Goal: Information Seeking & Learning: Check status

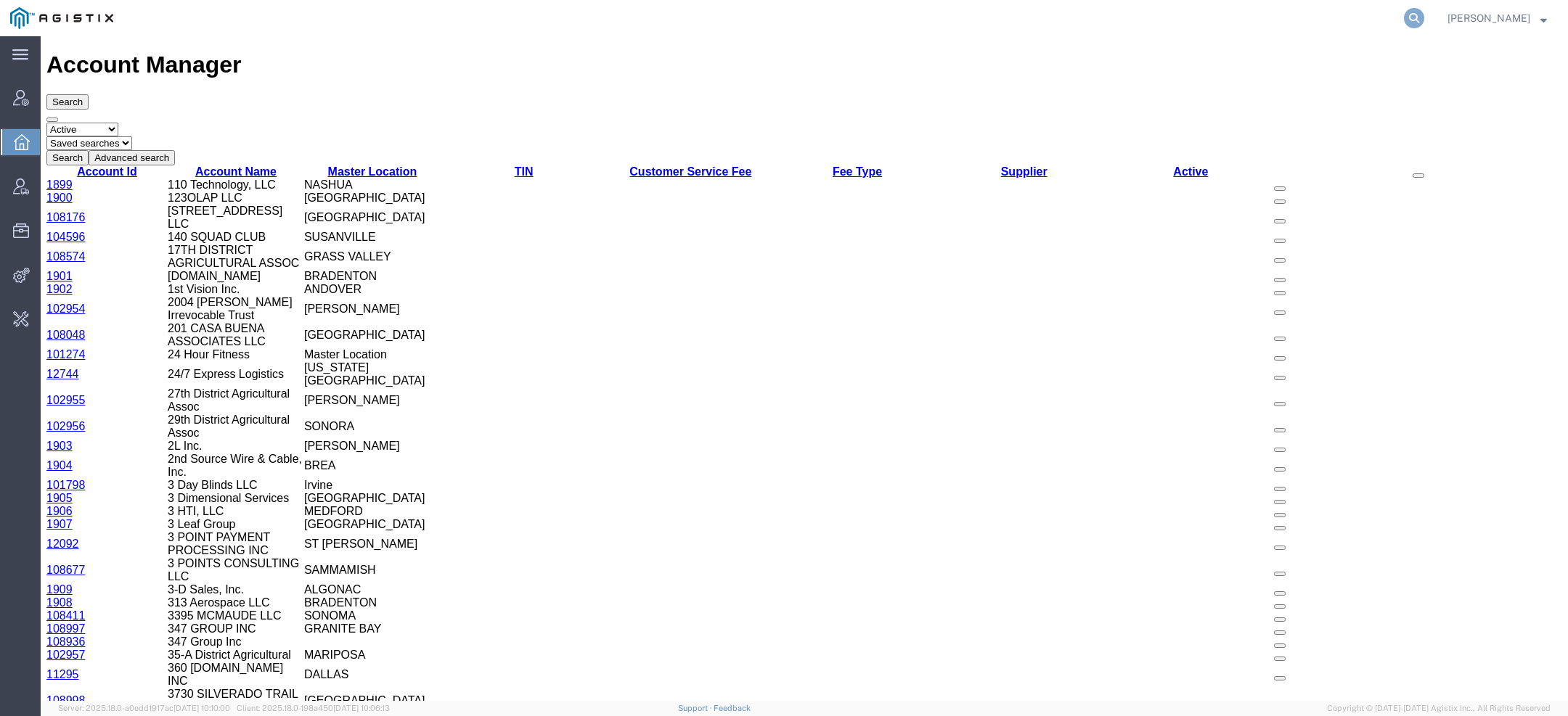
click at [1417, 20] on icon at bounding box center [1415, 18] width 21 height 21
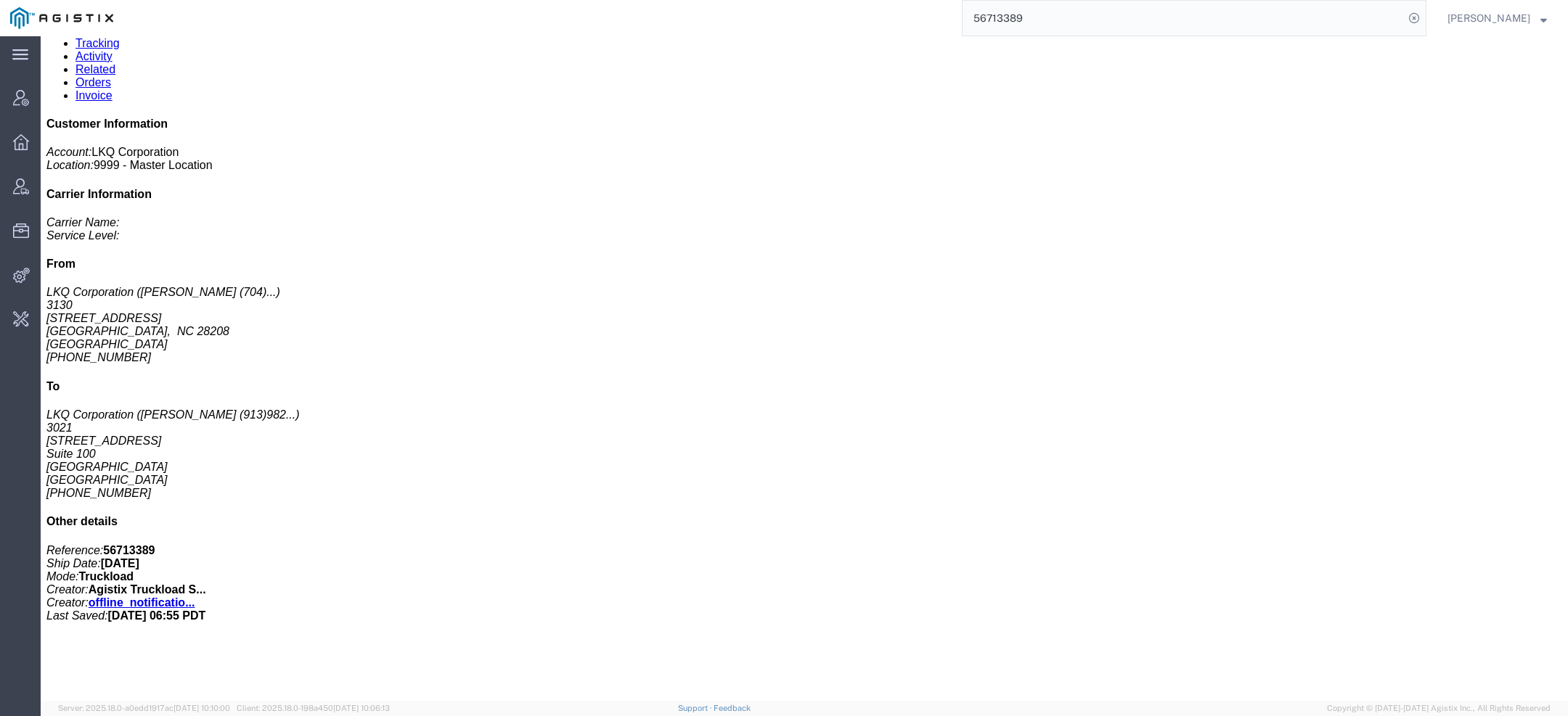
scroll to position [96, 0]
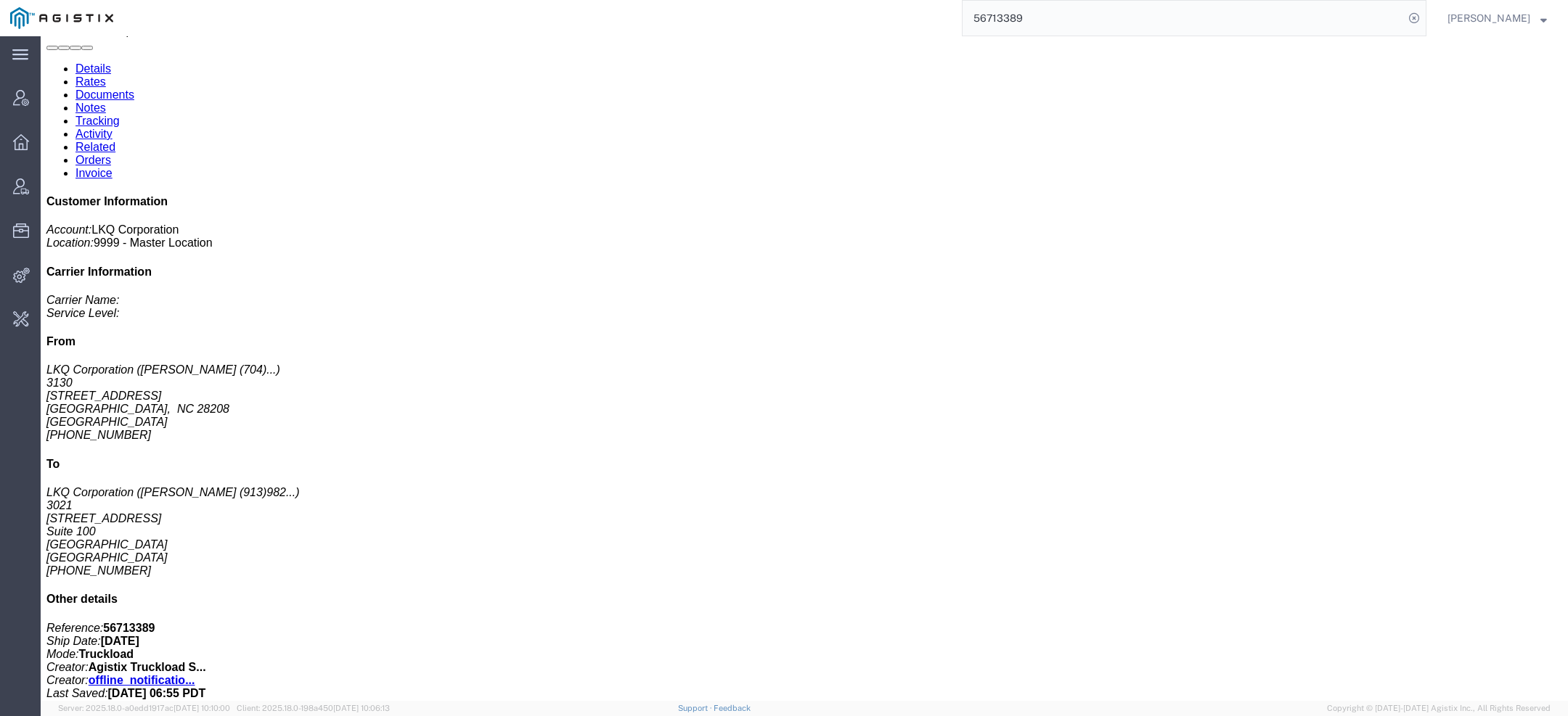
click link "Activity"
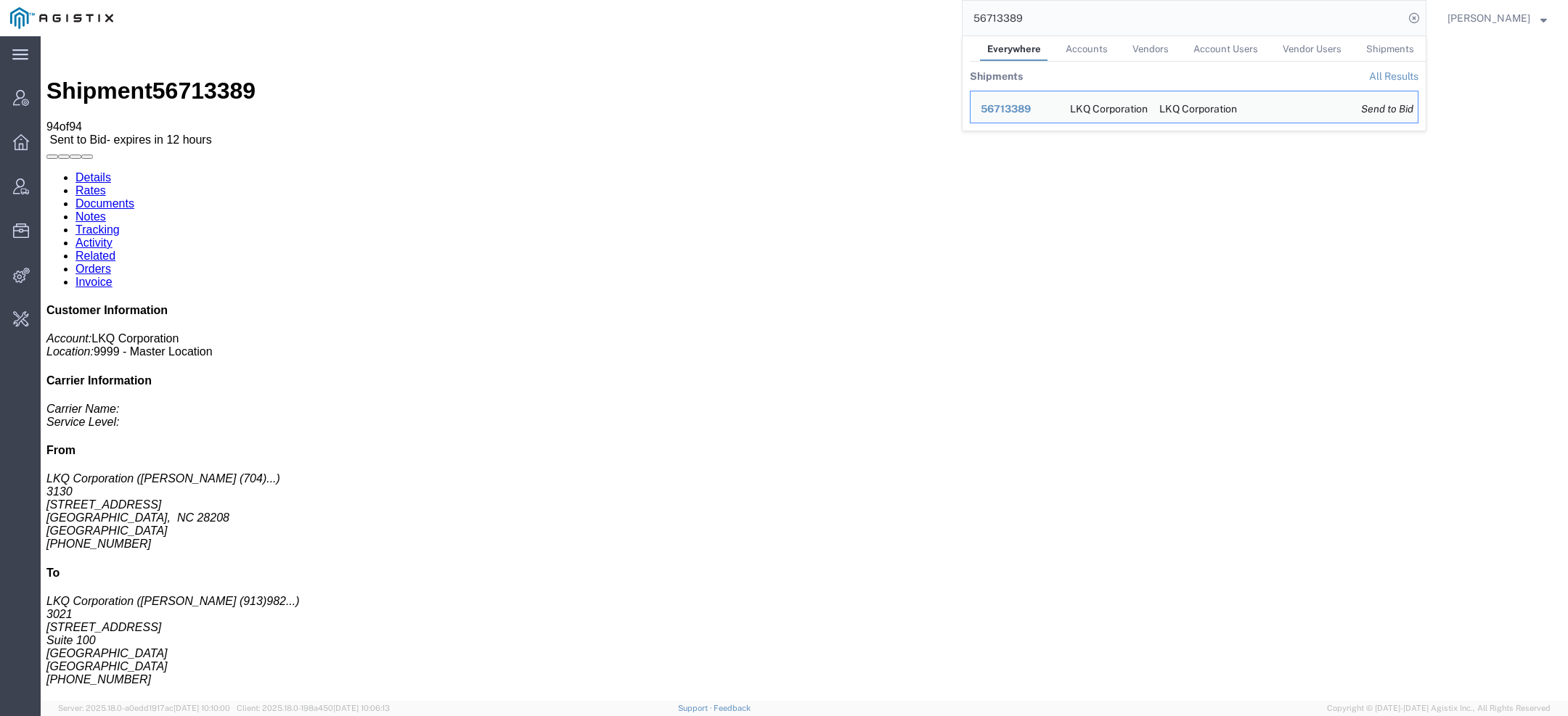
drag, startPoint x: 1023, startPoint y: 25, endPoint x: 922, endPoint y: 11, distance: 102.0
click at [937, 25] on div "56713389 Everywhere Accounts Vendors Account Users Vendor Users Shipments Shipm…" at bounding box center [774, 18] width 1303 height 37
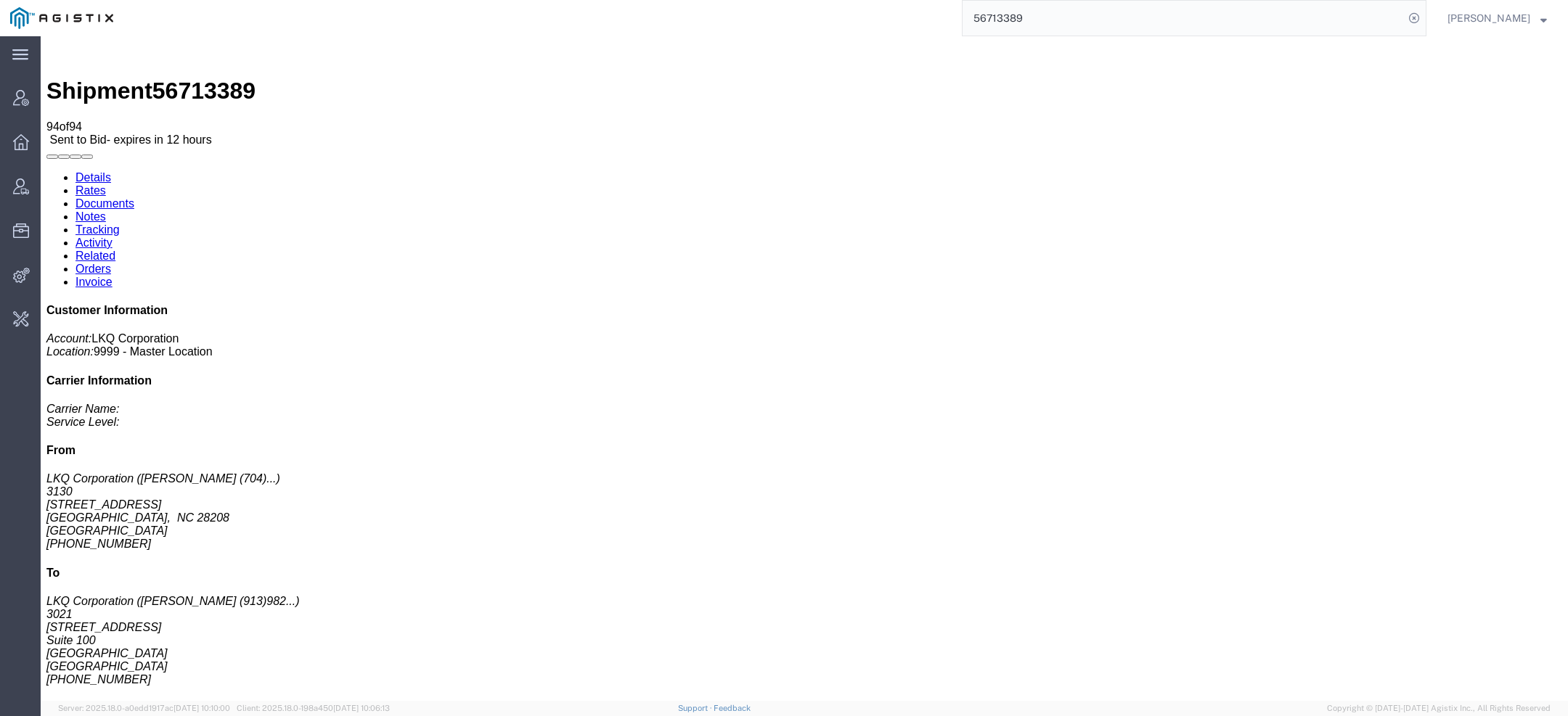
drag, startPoint x: 1048, startPoint y: 17, endPoint x: 758, endPoint y: 17, distance: 290.0
click at [762, 17] on div "56713389" at bounding box center [774, 18] width 1303 height 37
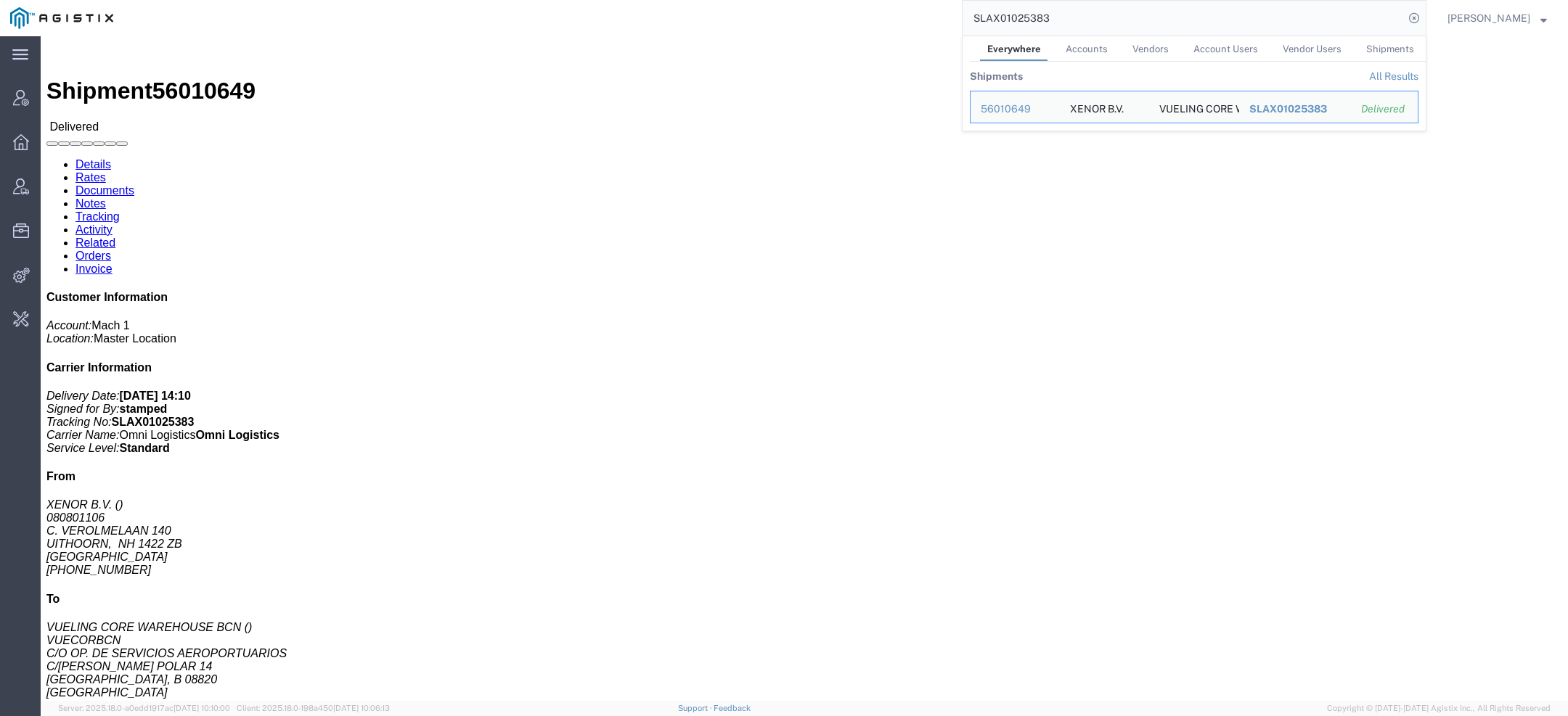
click link "Activity"
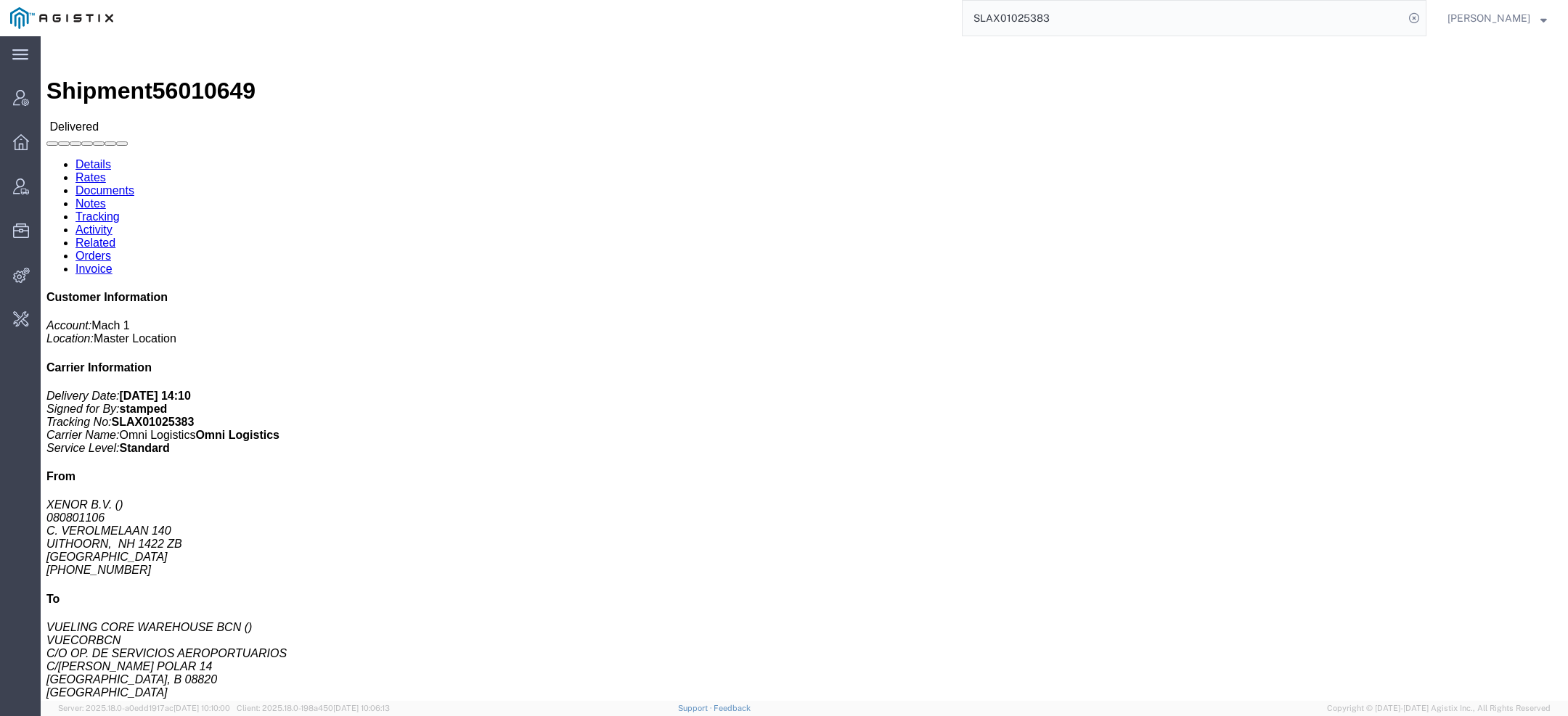
click body "Shipment 56010649 Delivered Details Rates Documents Notes Tracking Activity Rel…"
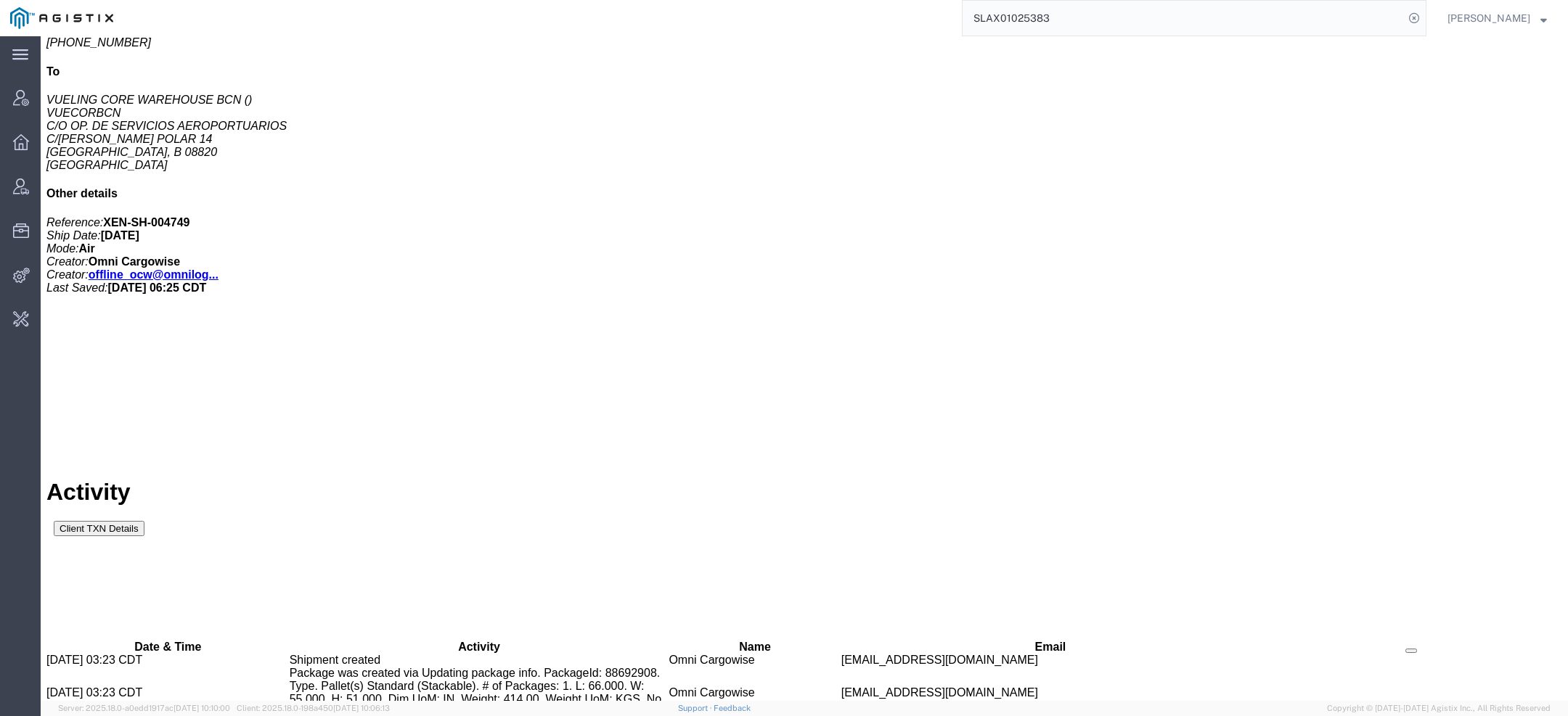
scroll to position [1323, 0]
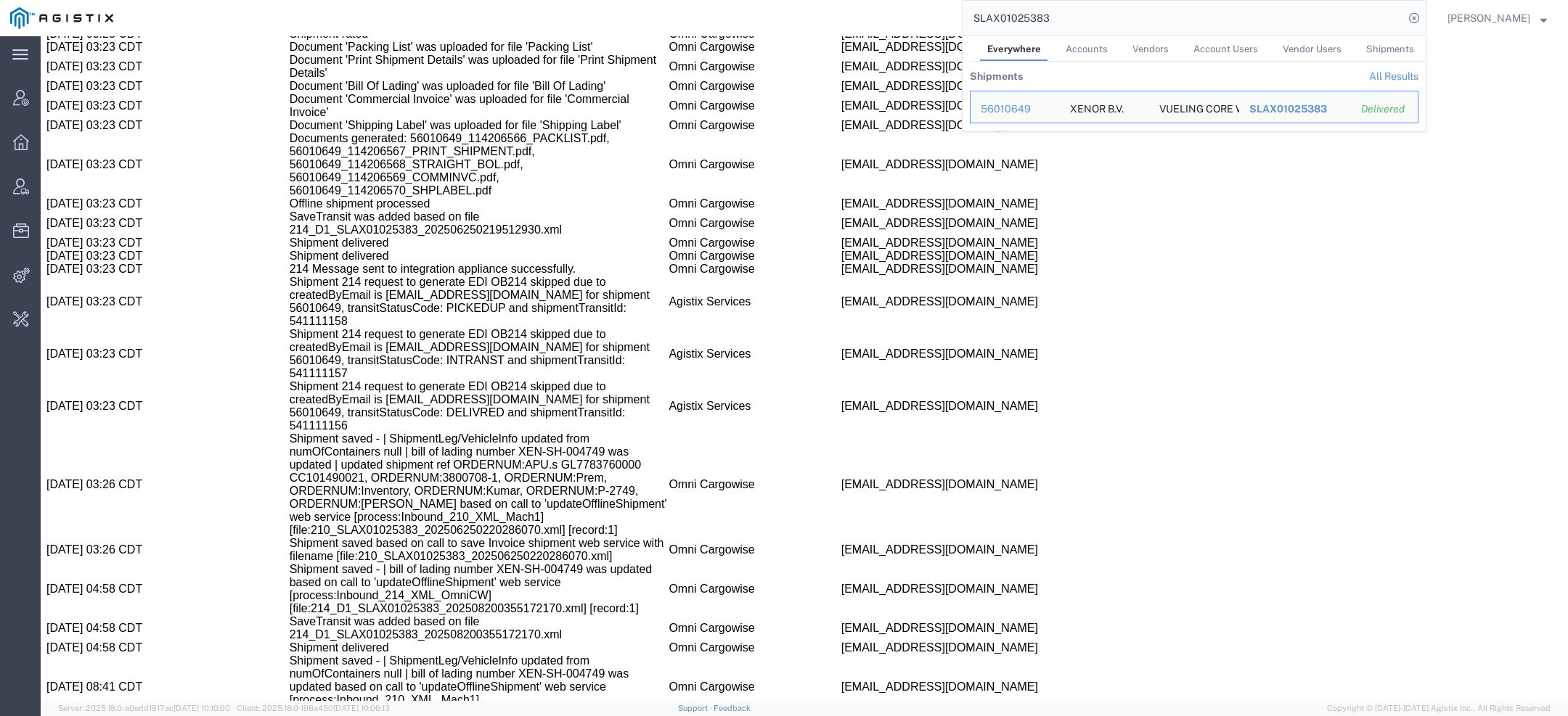
drag, startPoint x: 1067, startPoint y: 25, endPoint x: 798, endPoint y: -35, distance: 275.6
click at [798, 0] on html "main_menu Created with Sketch. Collapse Menu Account Manager Overview Vendor Ma…" at bounding box center [784, 358] width 1568 height 716
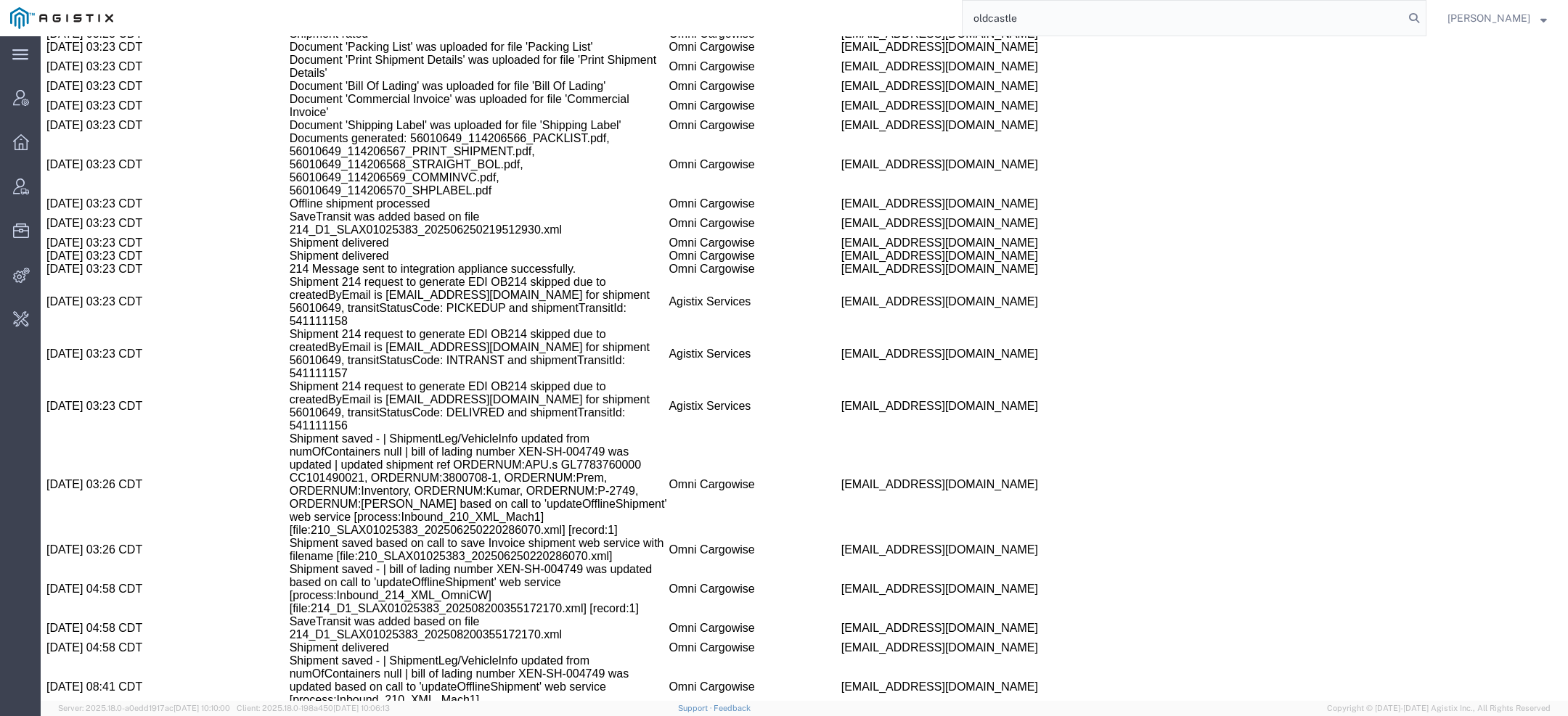
type input "oldcastle"
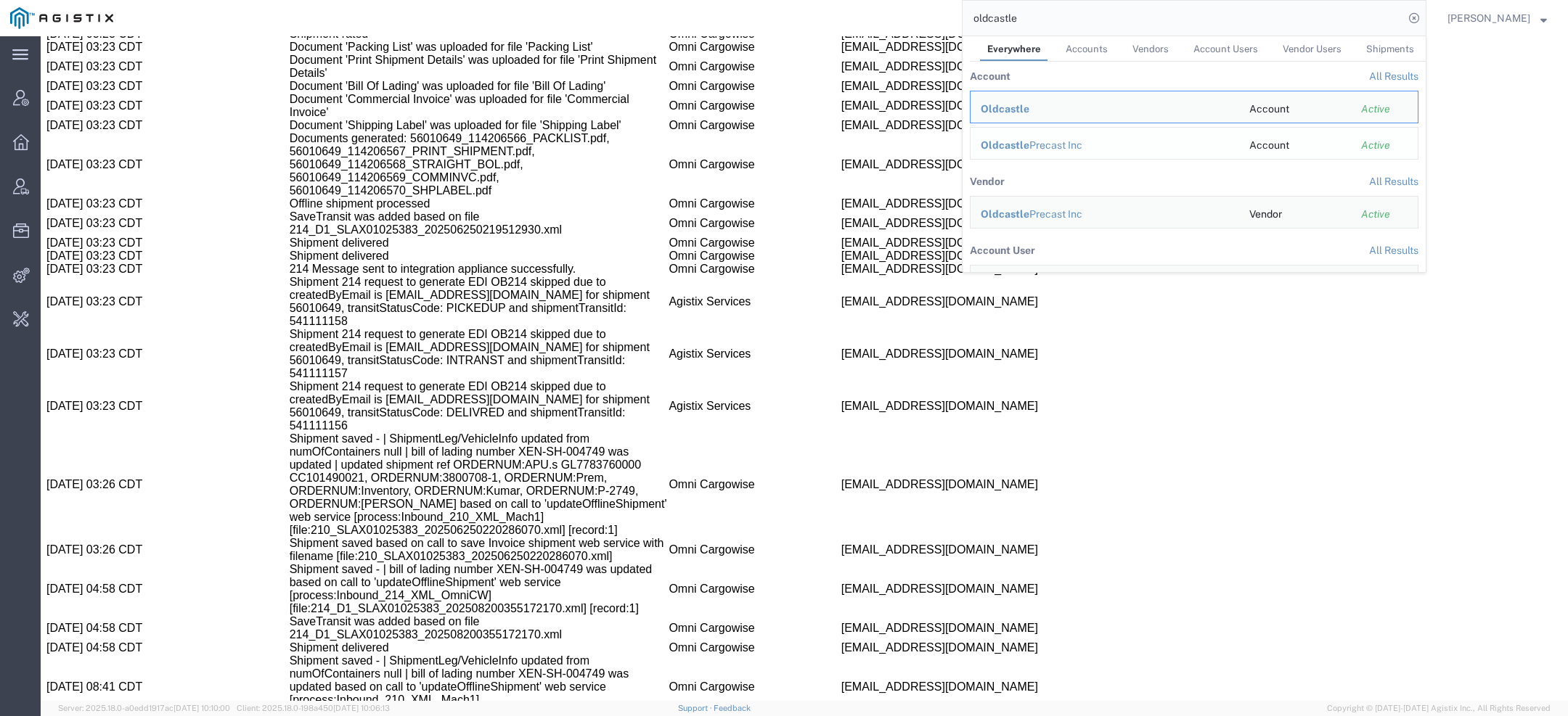
click at [1013, 141] on span "Oldcastle" at bounding box center [1004, 145] width 49 height 12
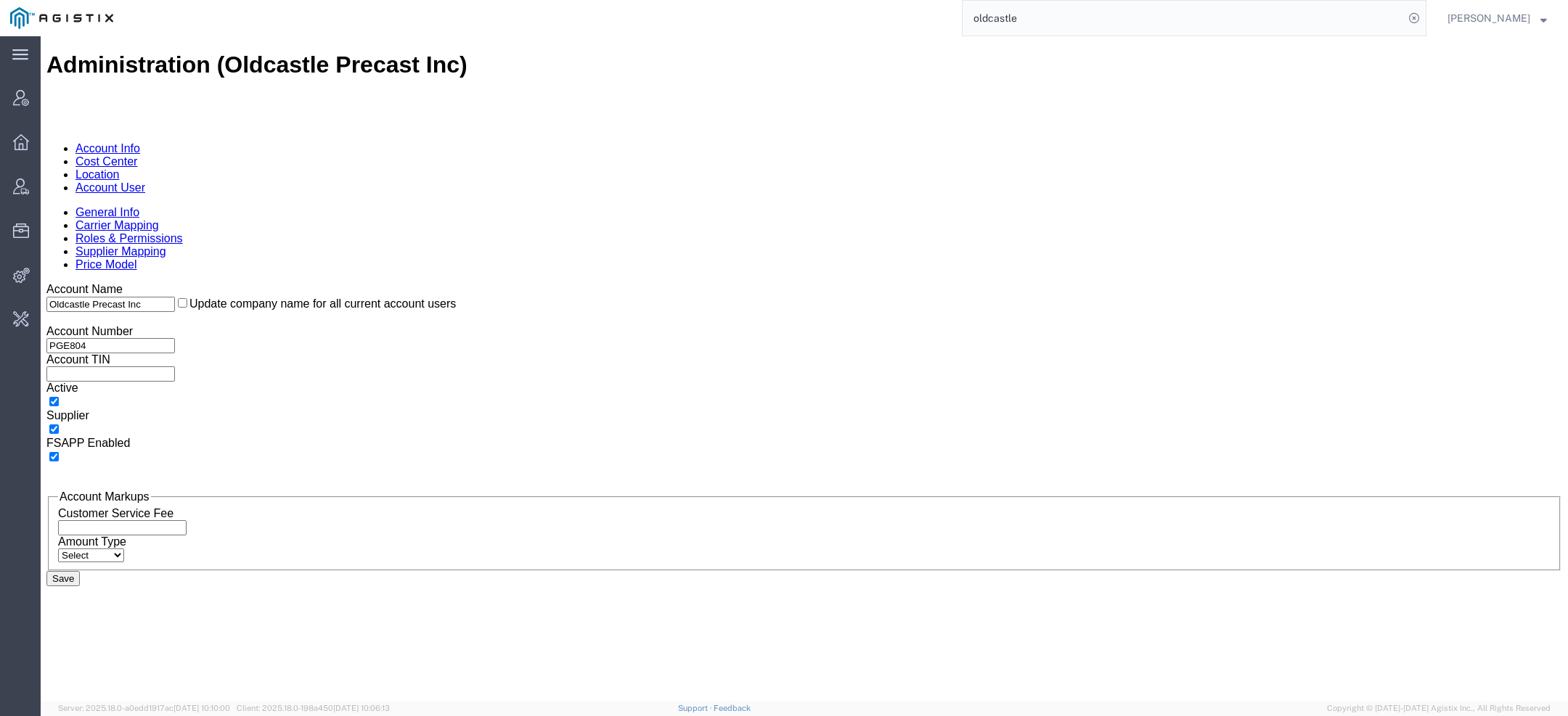
click at [146, 181] on link "Account User" at bounding box center [111, 188] width 70 height 13
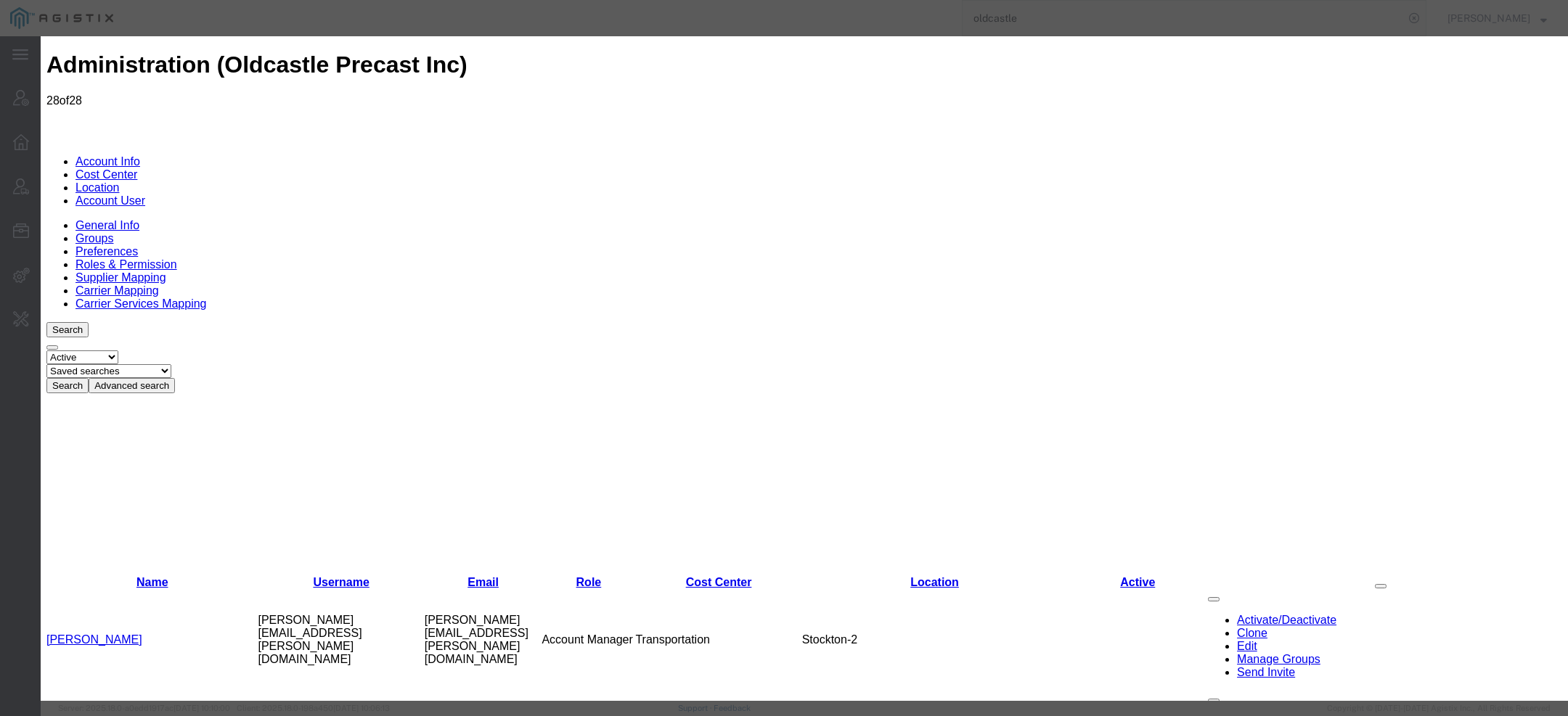
select select "COSTCENTER"
select select "10830"
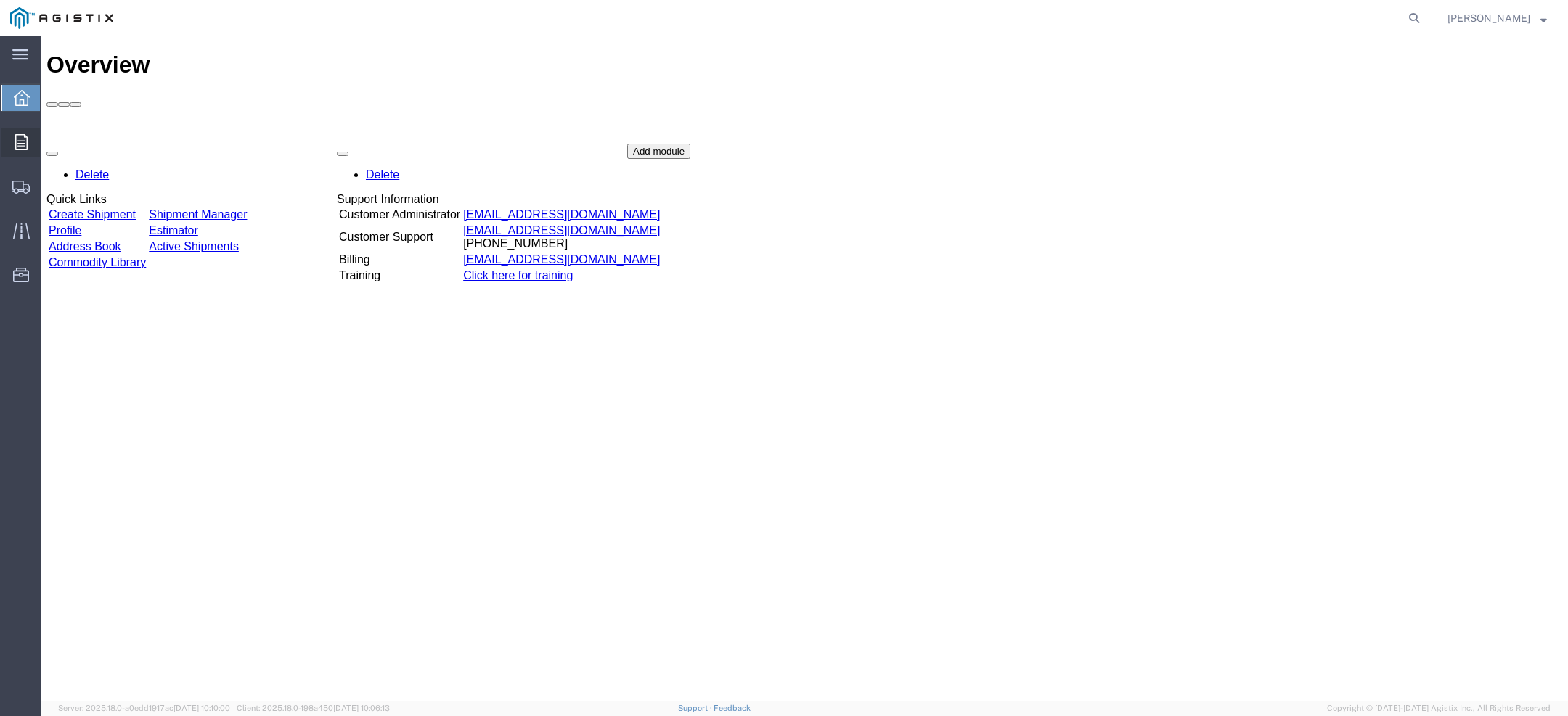
click at [16, 134] on svg-icon at bounding box center [21, 142] width 13 height 16
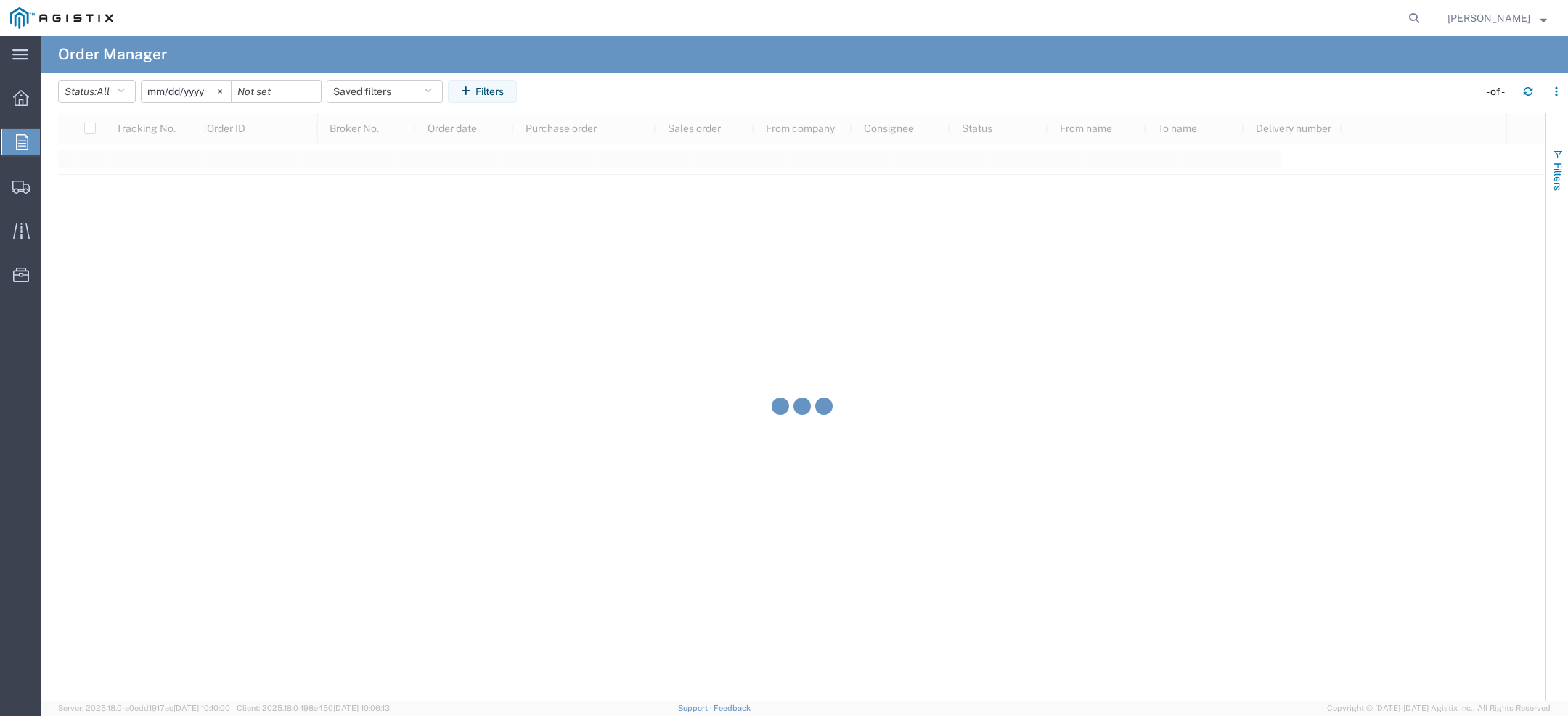
click at [1548, 149] on button "Filters" at bounding box center [1557, 169] width 21 height 79
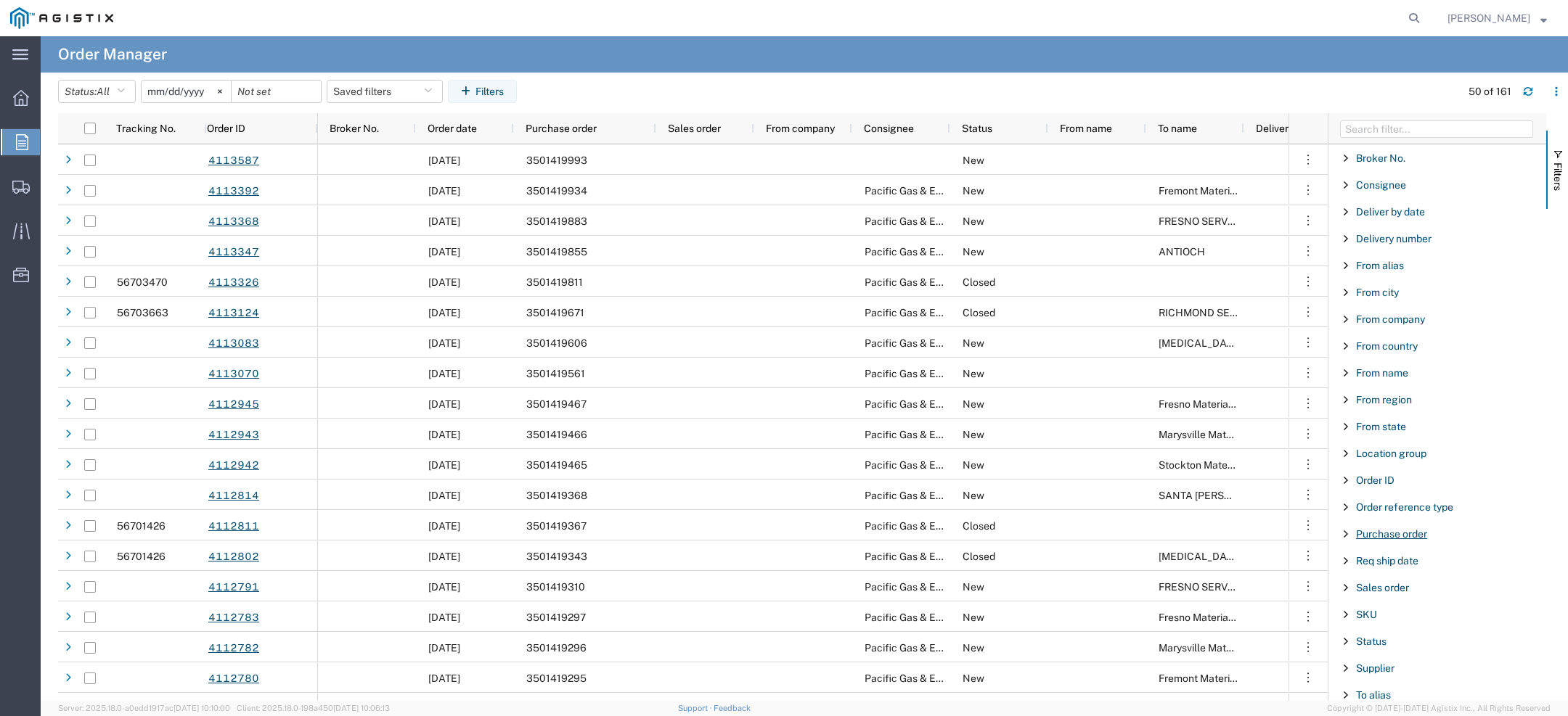
click at [1393, 528] on span "Purchase order" at bounding box center [1391, 534] width 71 height 12
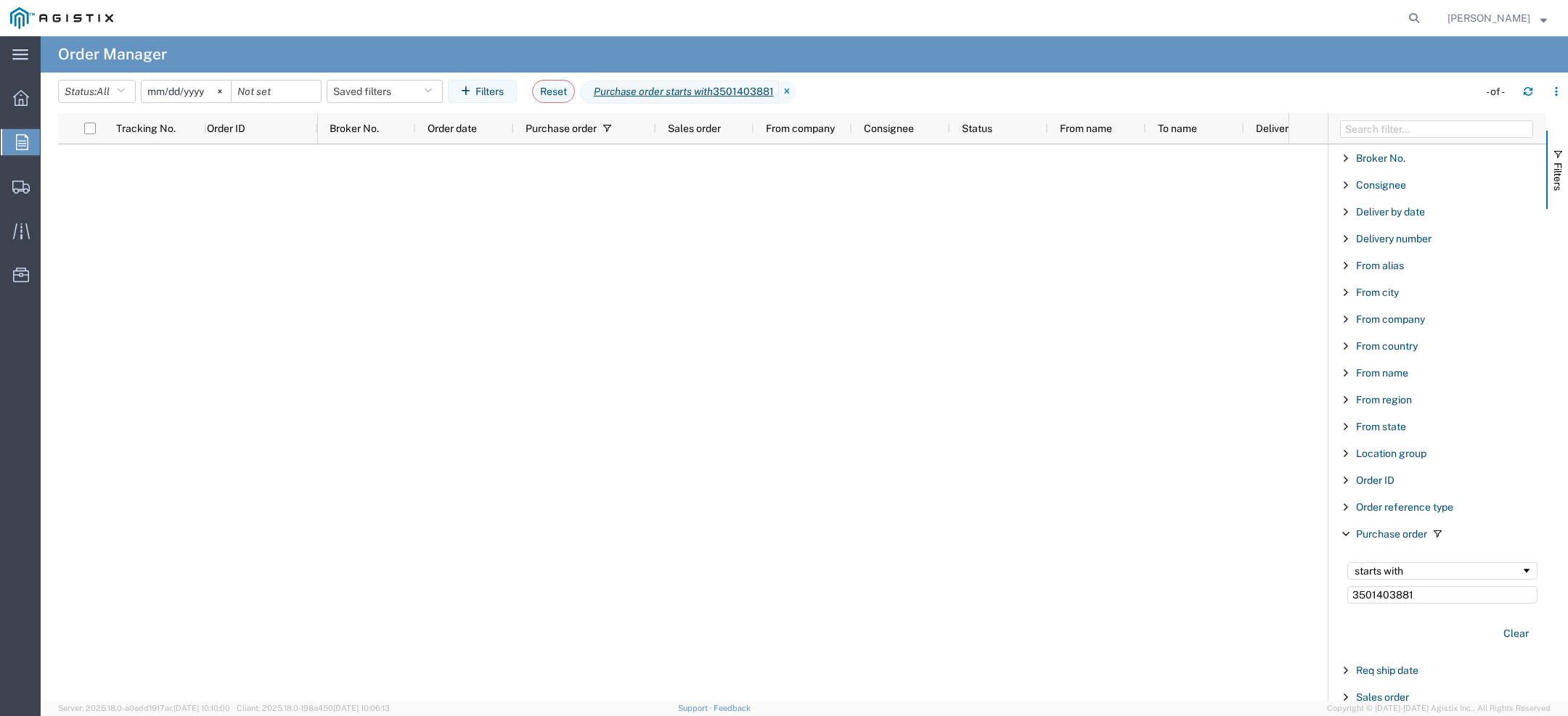
type input "3501403881"
click at [156, 103] on agx-table-filter "Status: All All Cancelled Orders New Orders Updated Orders 2025-08-04 Saved fil…" at bounding box center [289, 91] width 464 height 23
click at [153, 84] on input "2025-08-04" at bounding box center [186, 91] width 89 height 21
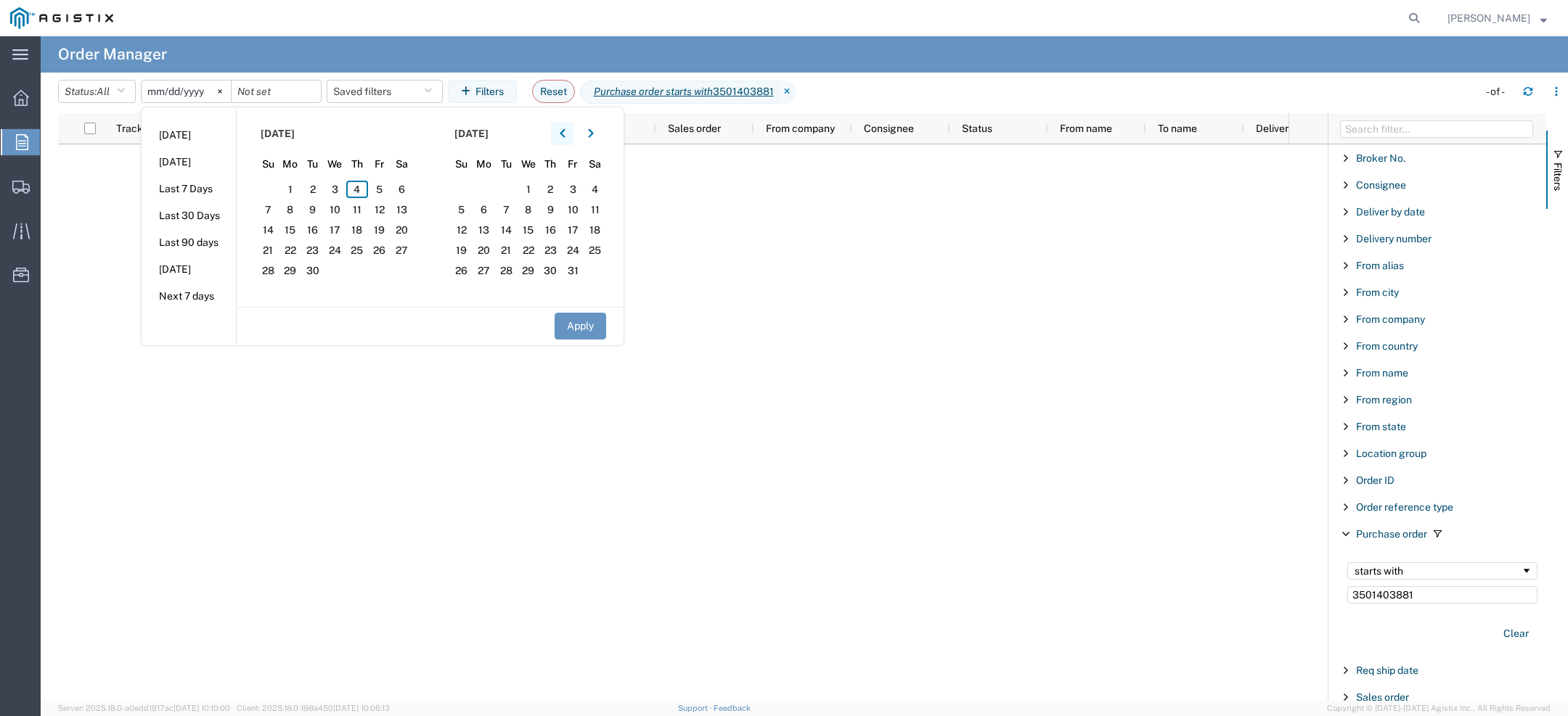
click at [561, 128] on button "button" at bounding box center [562, 133] width 23 height 23
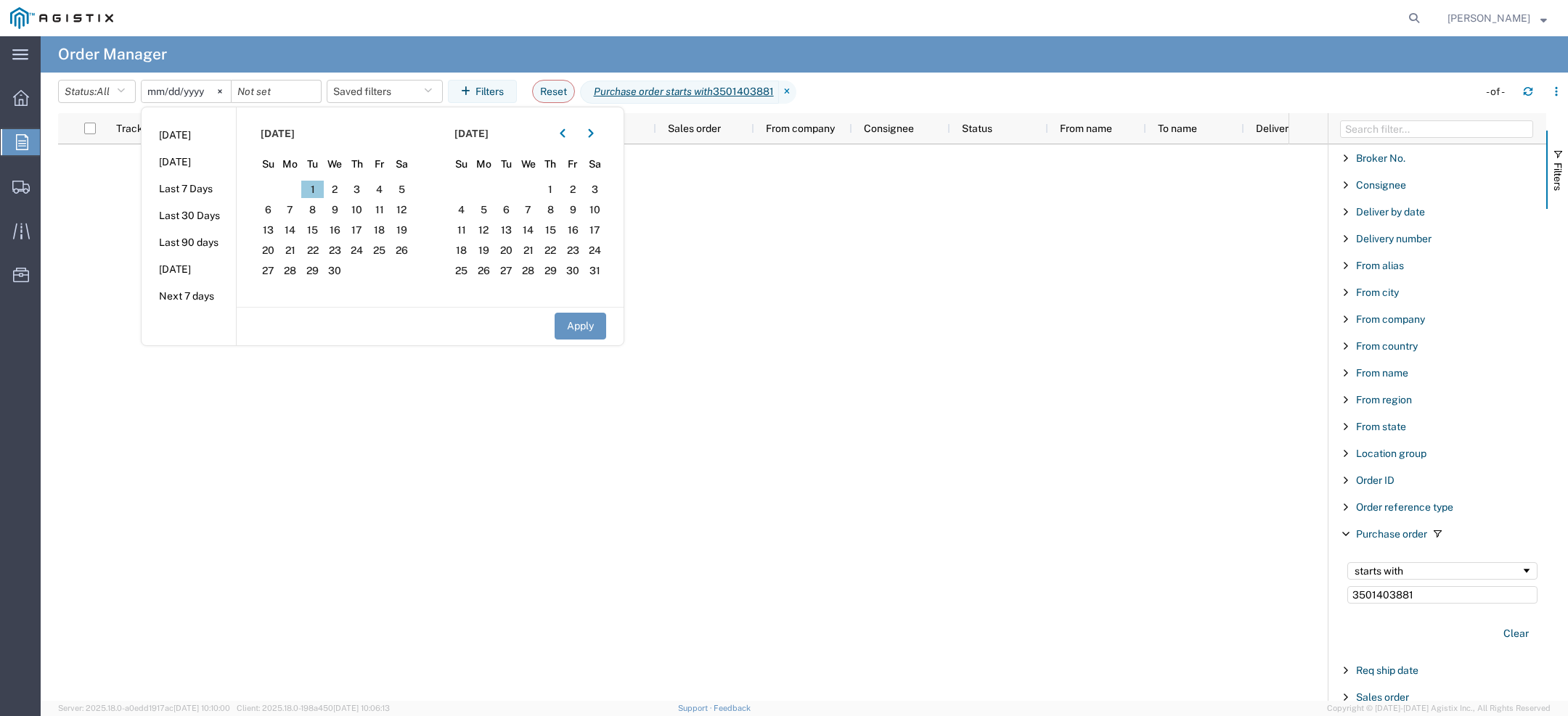
click at [321, 193] on span "1" at bounding box center [312, 189] width 22 height 17
click at [592, 124] on button "button" at bounding box center [591, 133] width 23 height 23
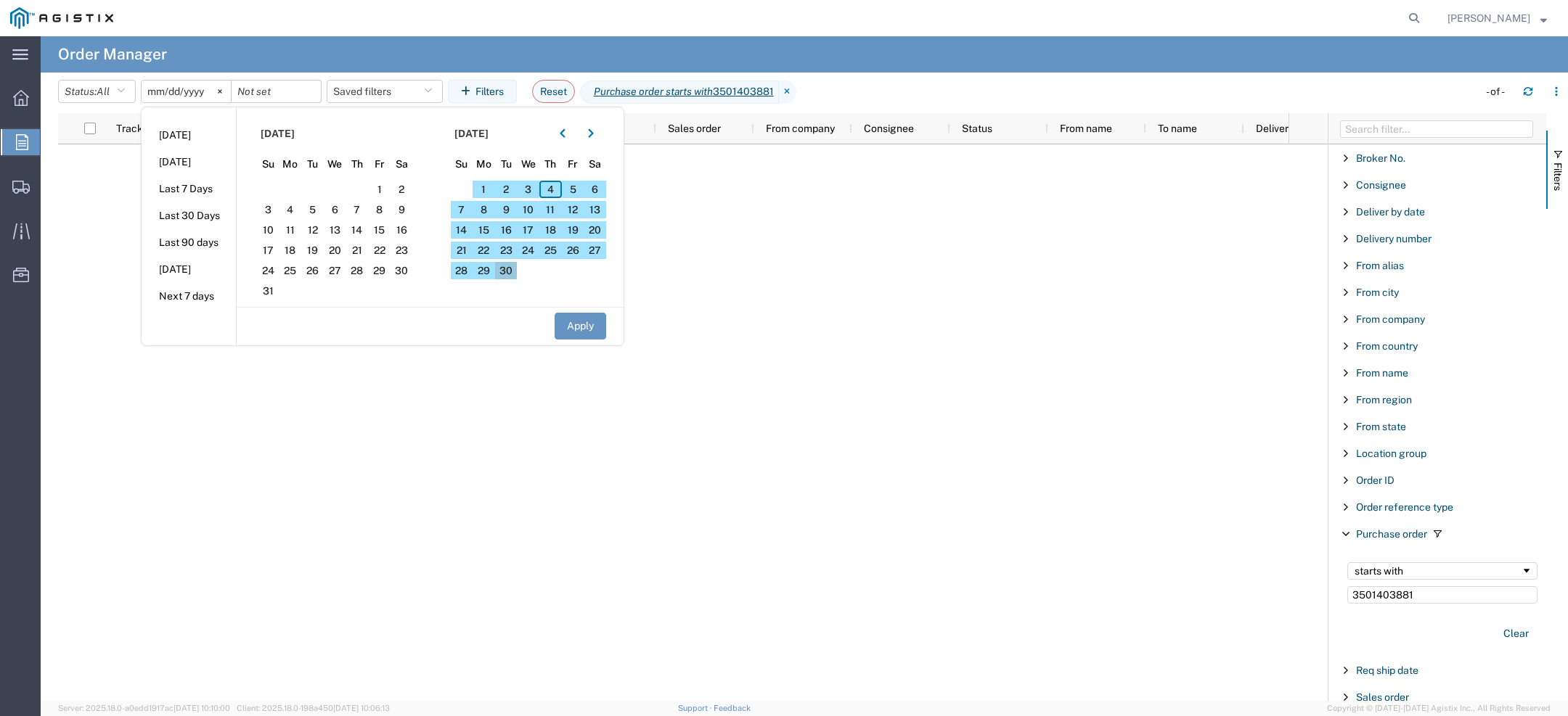
click at [509, 265] on span "30" at bounding box center [506, 271] width 22 height 17
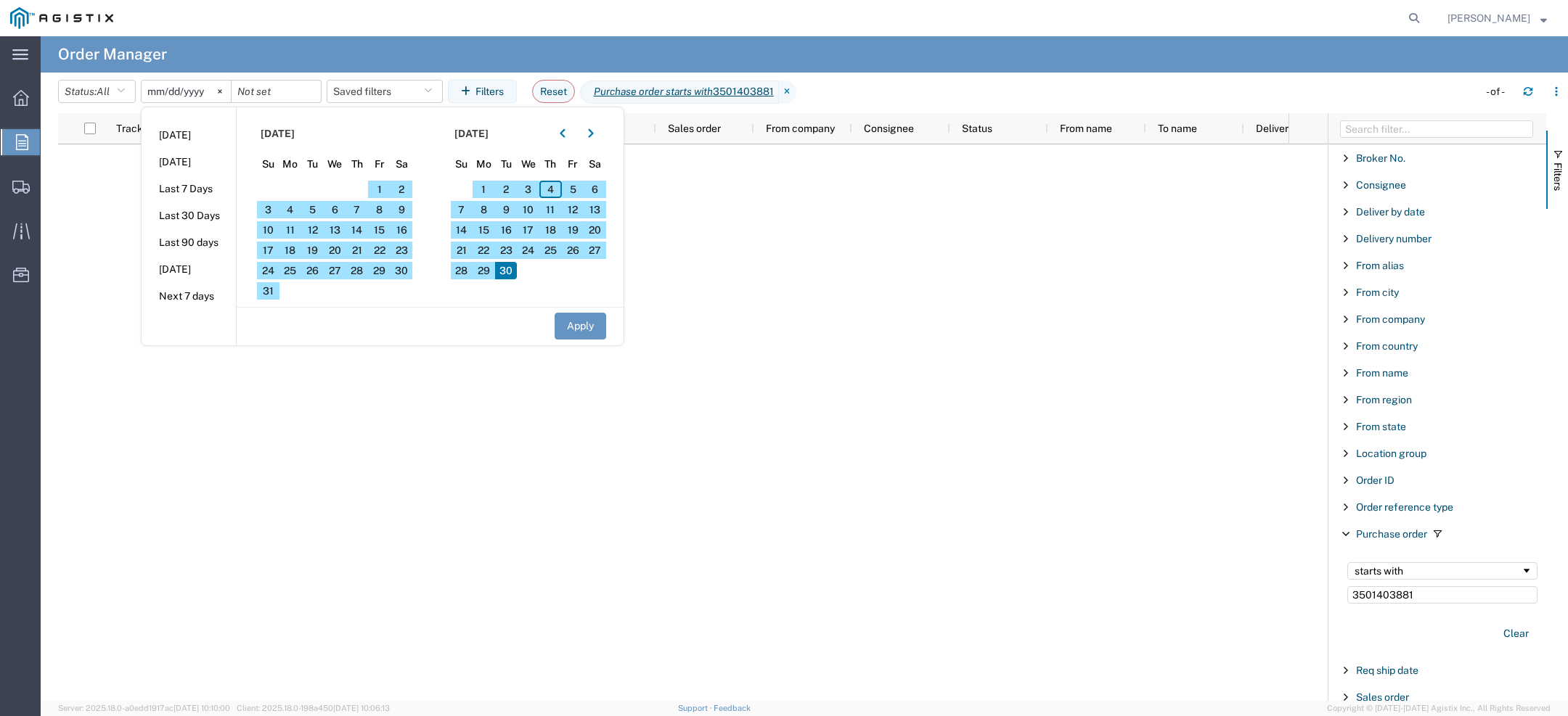
click at [593, 312] on div "Apply" at bounding box center [430, 325] width 387 height 37
click at [596, 315] on button "Apply" at bounding box center [580, 326] width 52 height 27
type input "2025-04-01"
type input "2025-09-30"
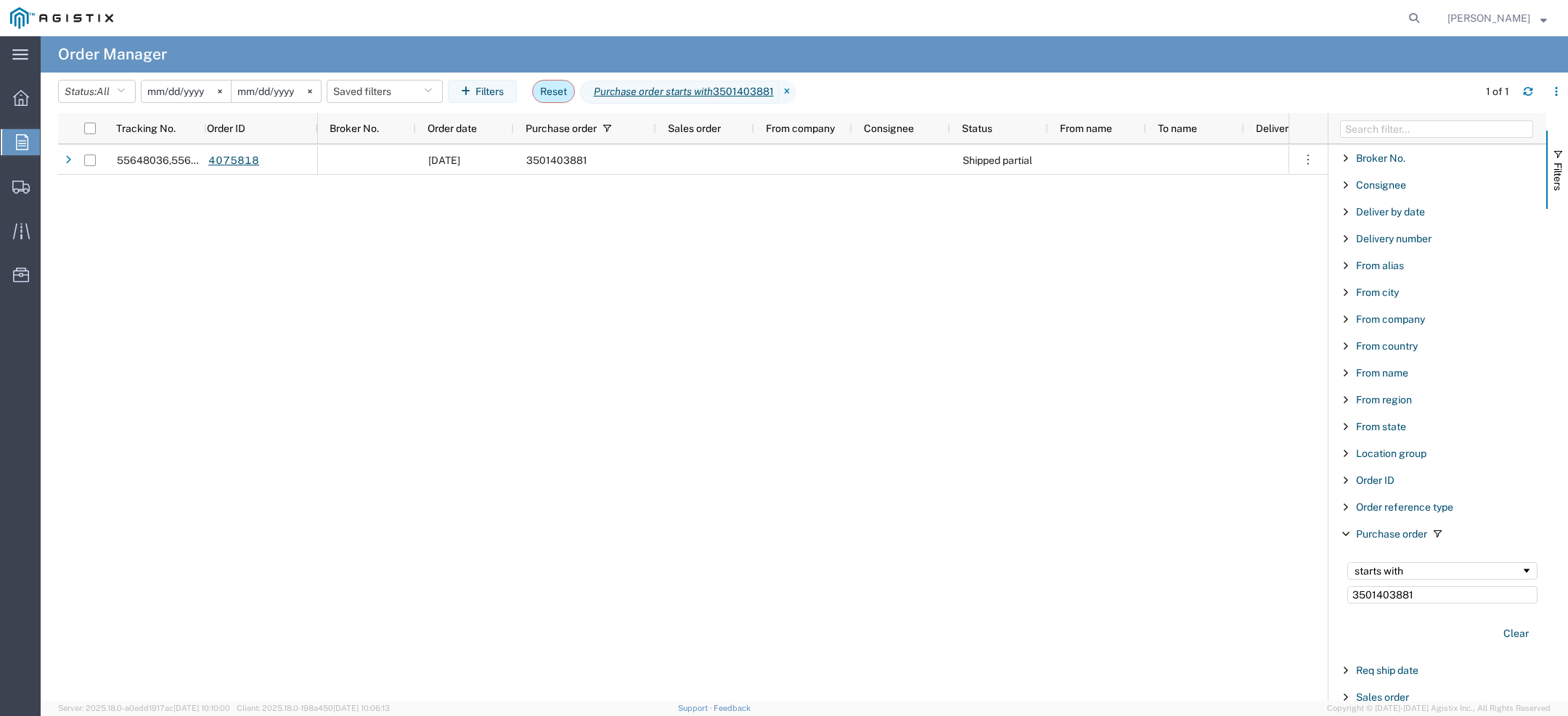
click at [566, 91] on button "Reset" at bounding box center [553, 91] width 43 height 23
type input "2025-08-04"
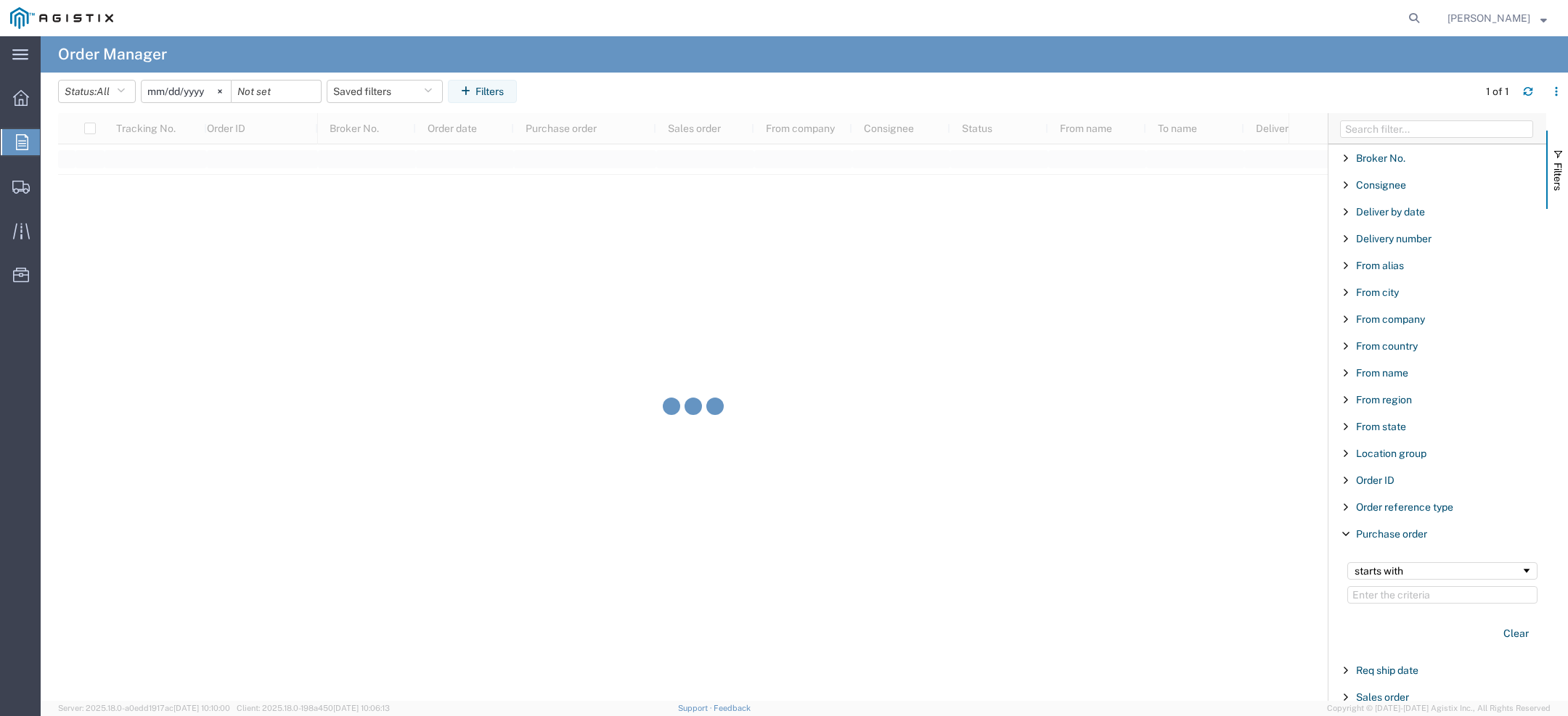
click at [163, 91] on input "2025-08-04" at bounding box center [186, 91] width 89 height 21
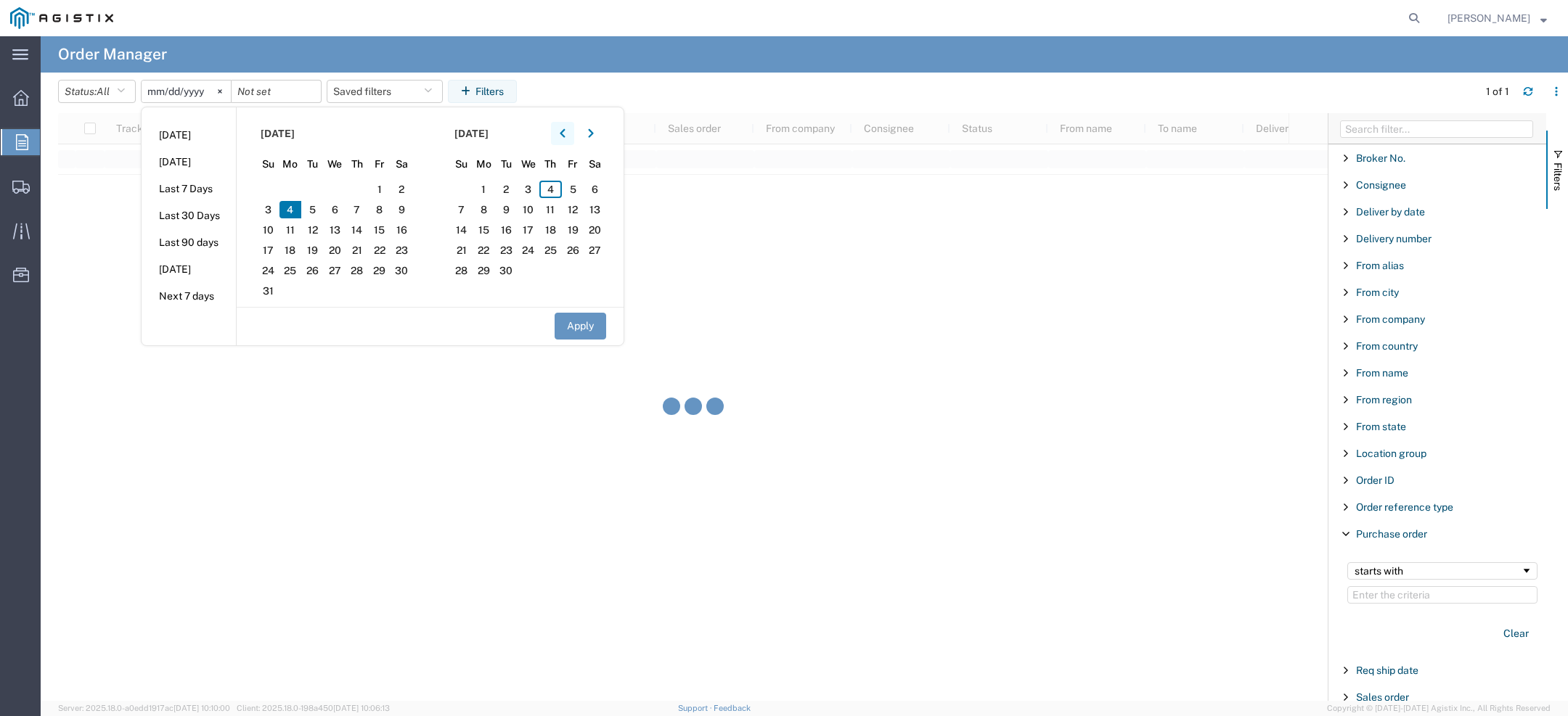
click at [574, 137] on button "button" at bounding box center [562, 133] width 23 height 23
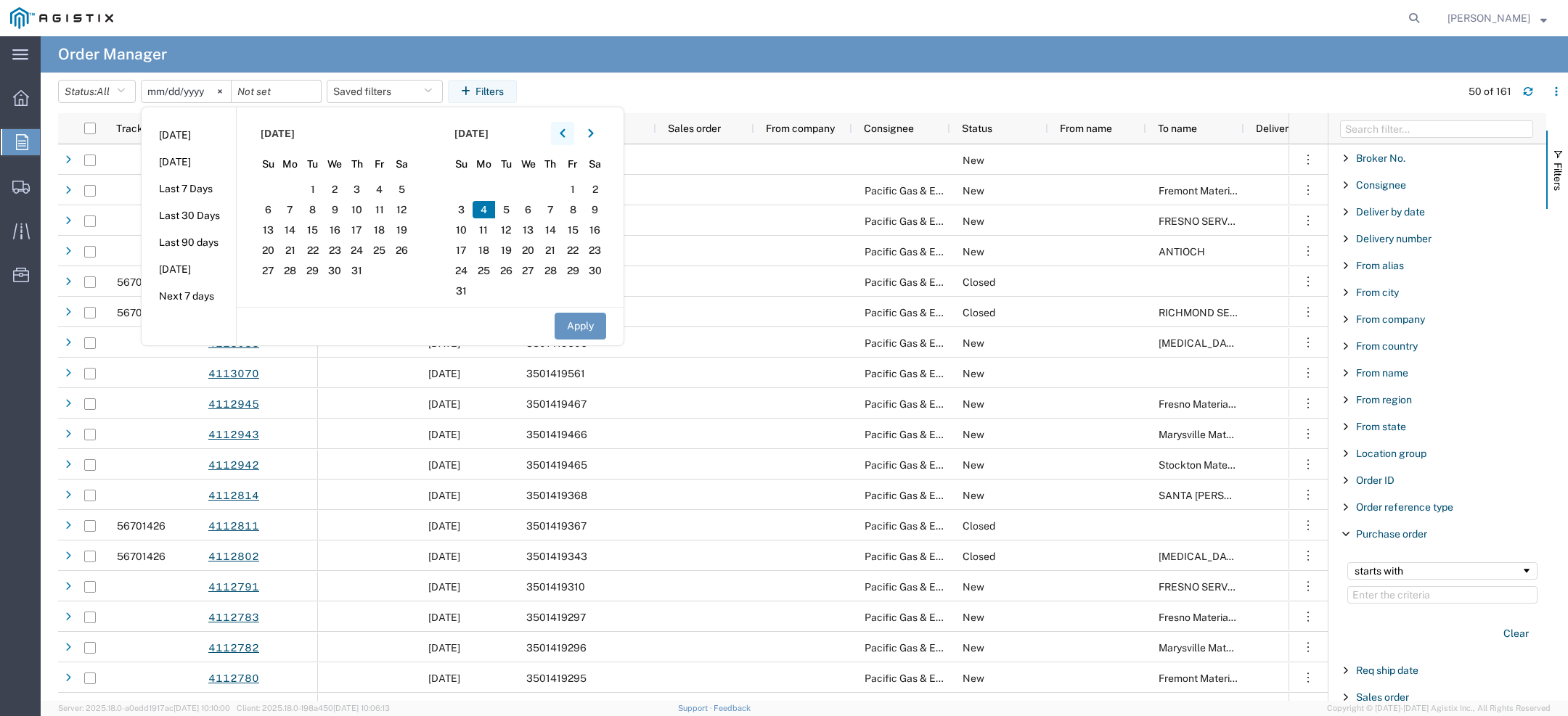
click at [574, 137] on button "button" at bounding box center [562, 133] width 23 height 23
click at [407, 191] on span "1" at bounding box center [402, 189] width 22 height 17
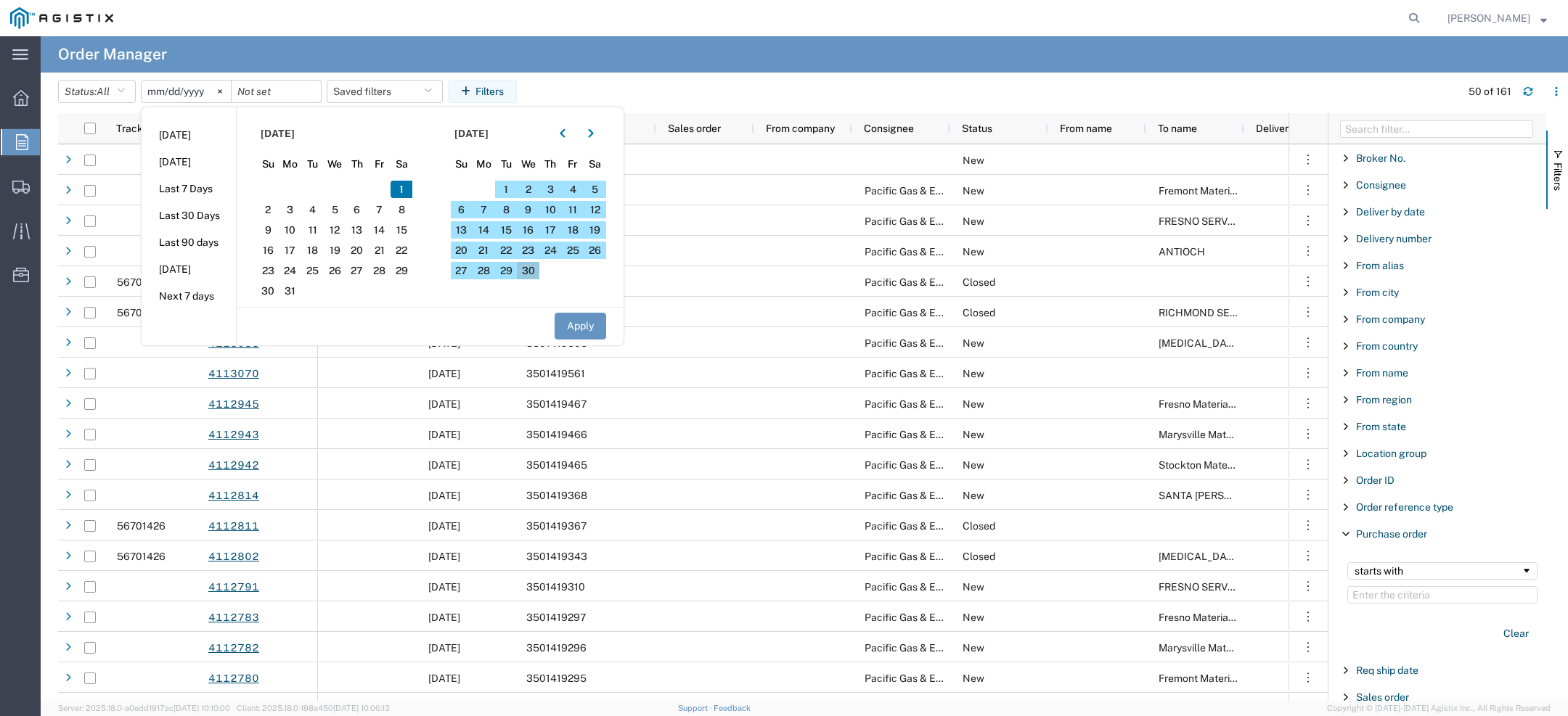
click at [536, 268] on span "30" at bounding box center [528, 271] width 22 height 17
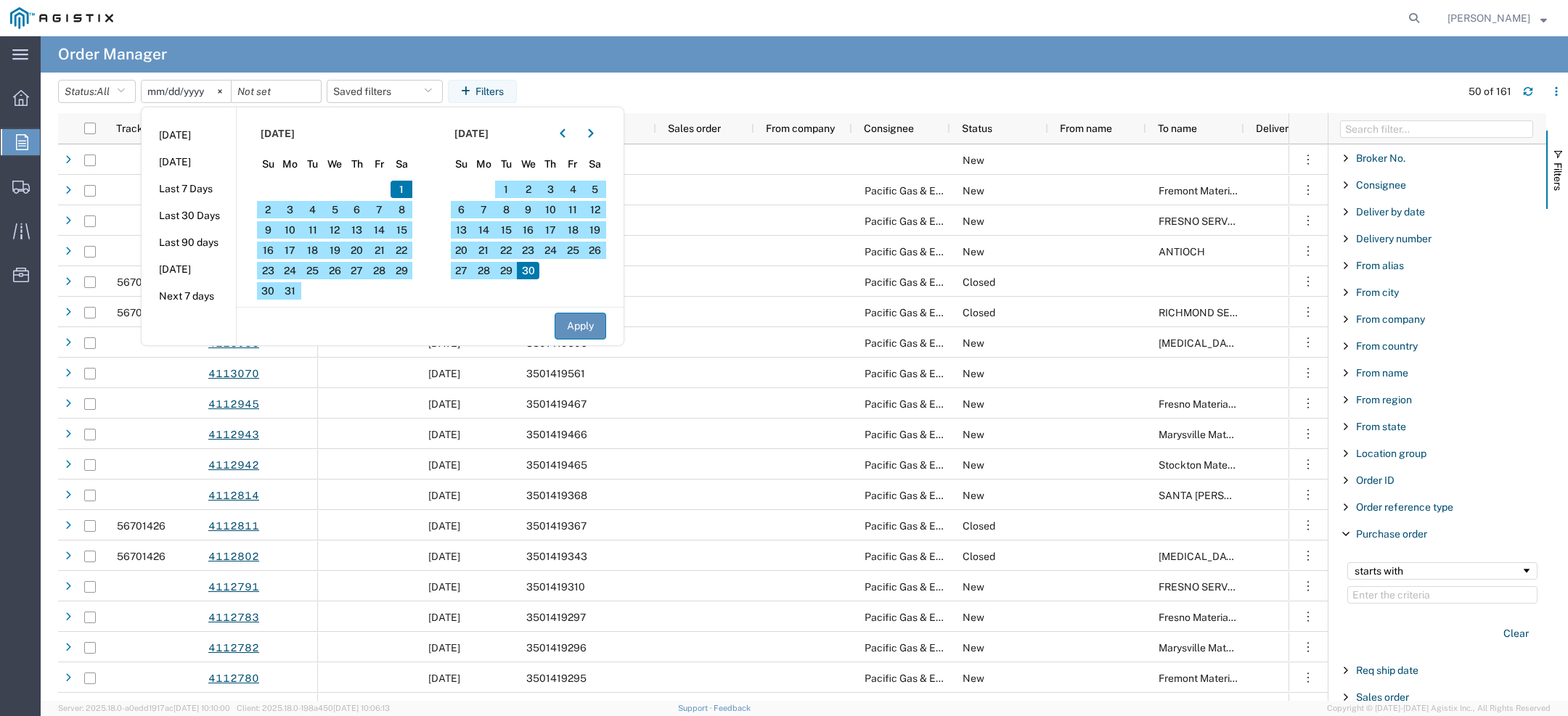
click at [580, 332] on button "Apply" at bounding box center [580, 326] width 52 height 27
type input "2025-03-01"
type input "2025-04-30"
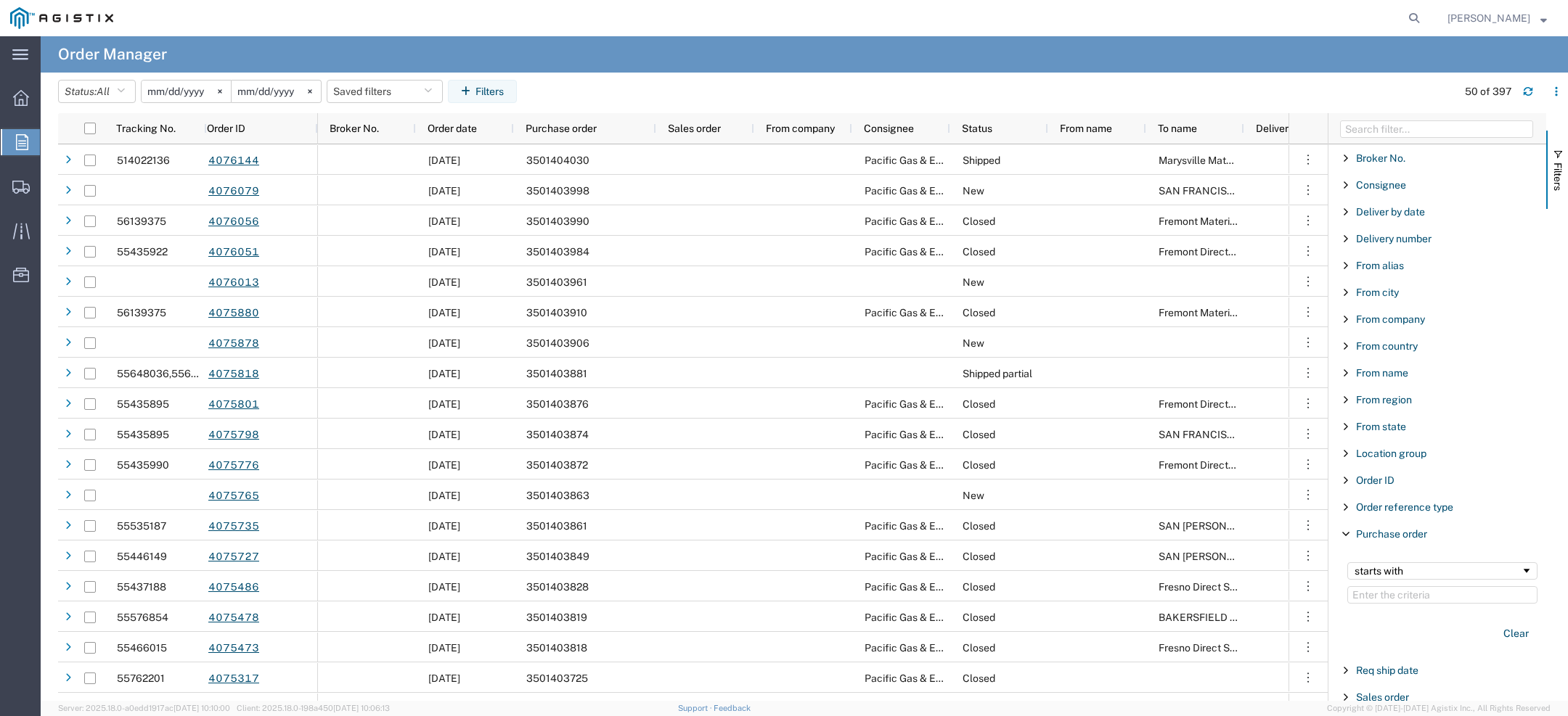
click at [1488, 14] on span "[PERSON_NAME]" at bounding box center [1488, 18] width 83 height 16
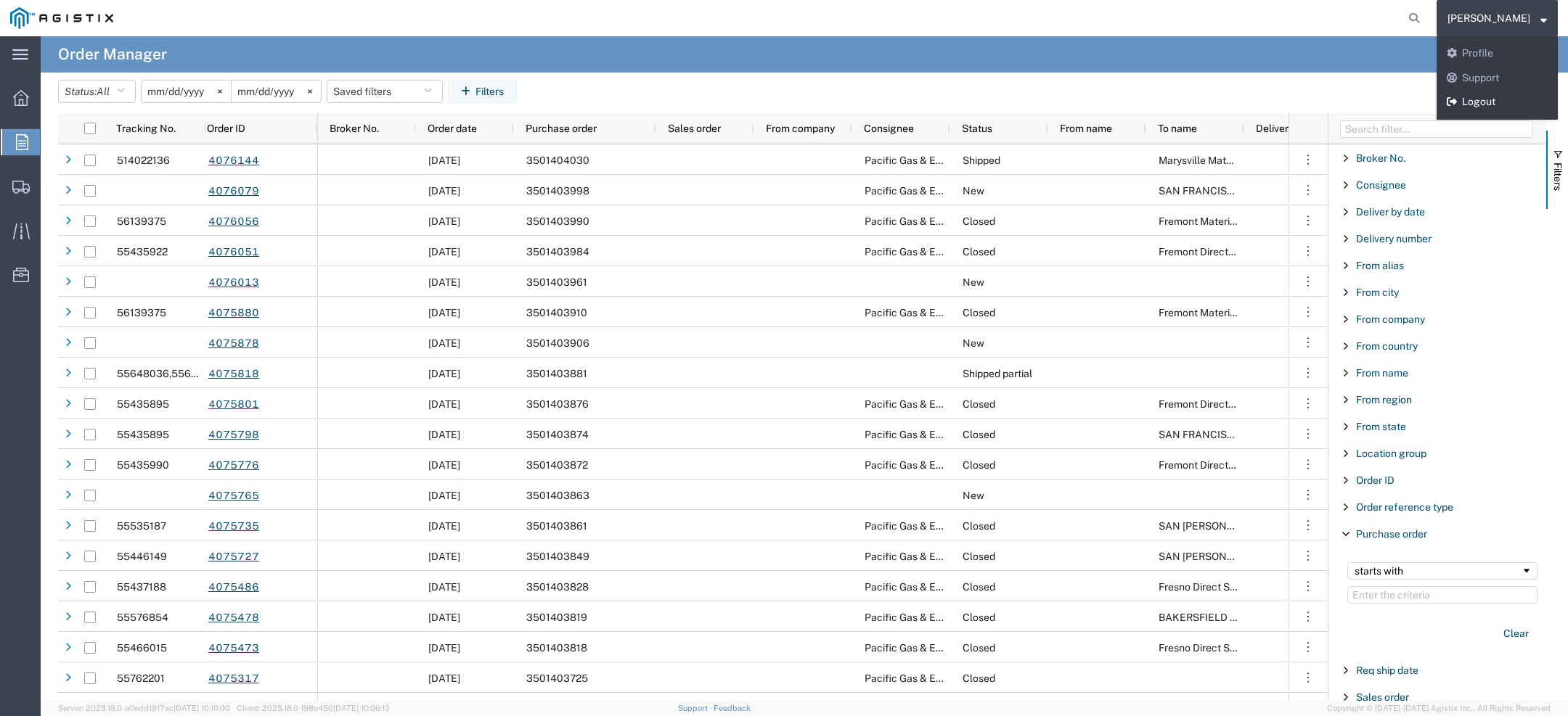
click at [1477, 103] on link "Logout" at bounding box center [1497, 102] width 121 height 25
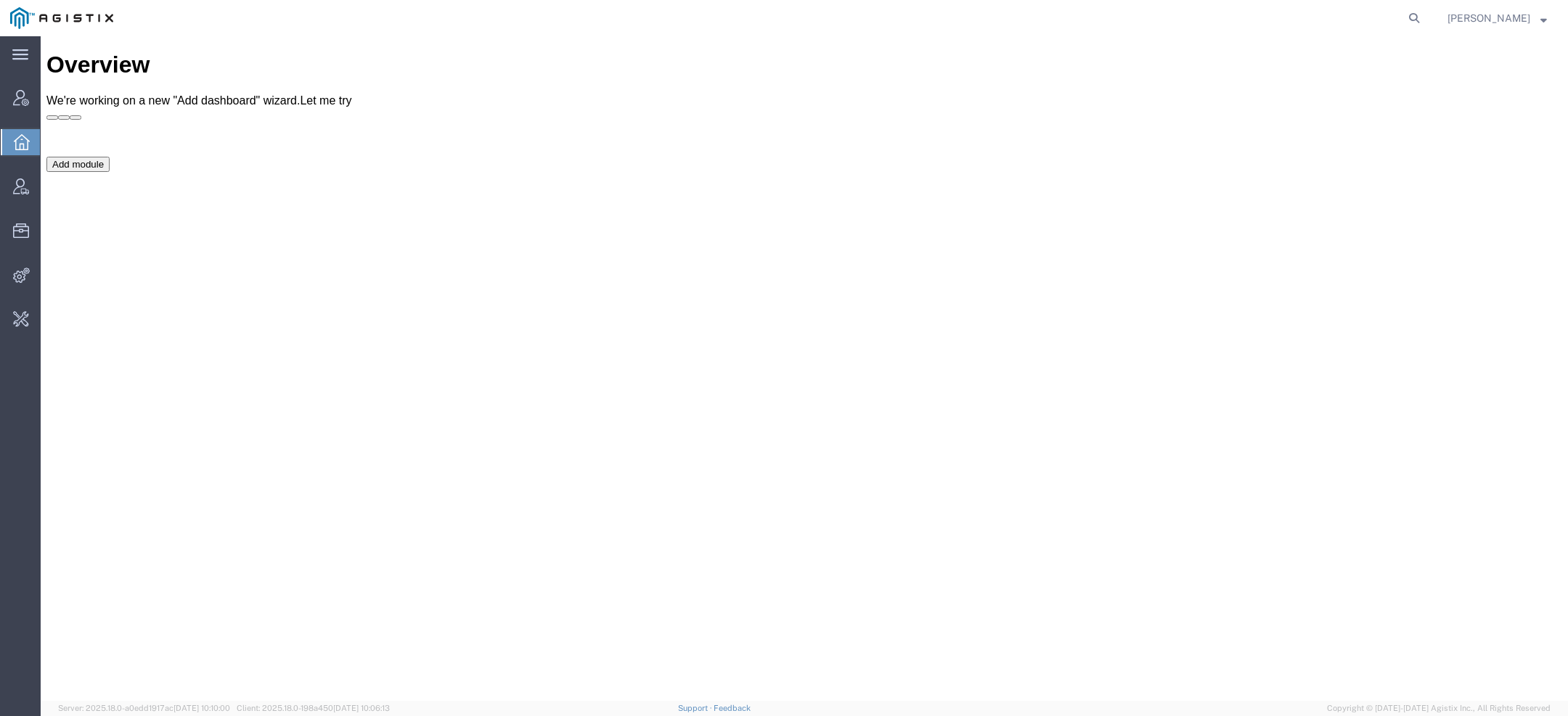
click at [1426, 11] on form at bounding box center [1415, 18] width 23 height 37
click at [1414, 14] on icon at bounding box center [1415, 18] width 21 height 21
paste input "SLAX01025383"
type input "SLAX01025383"
